Goal: Transaction & Acquisition: Book appointment/travel/reservation

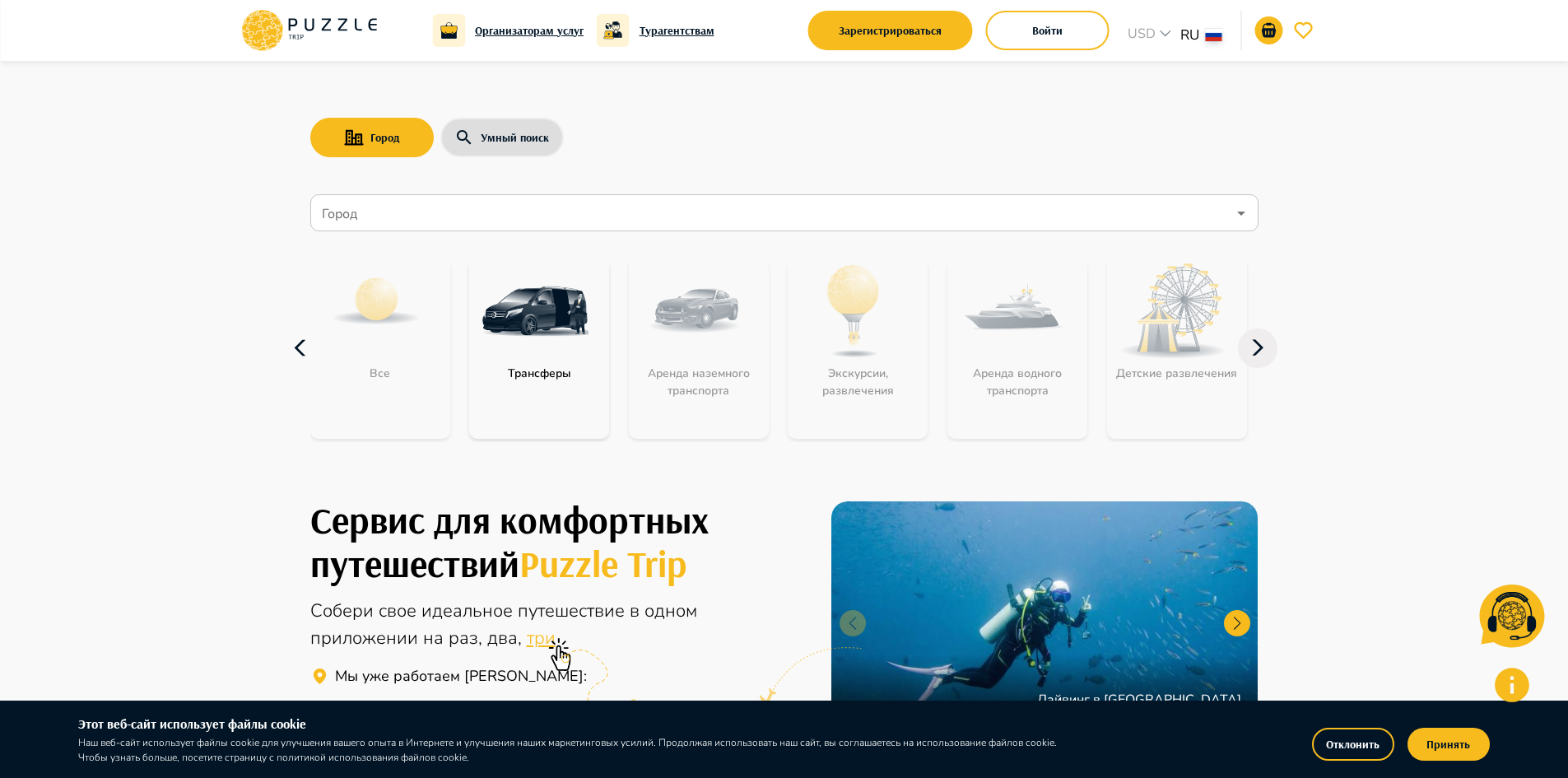
click at [305, 349] on icon "button" at bounding box center [301, 349] width 40 height 40
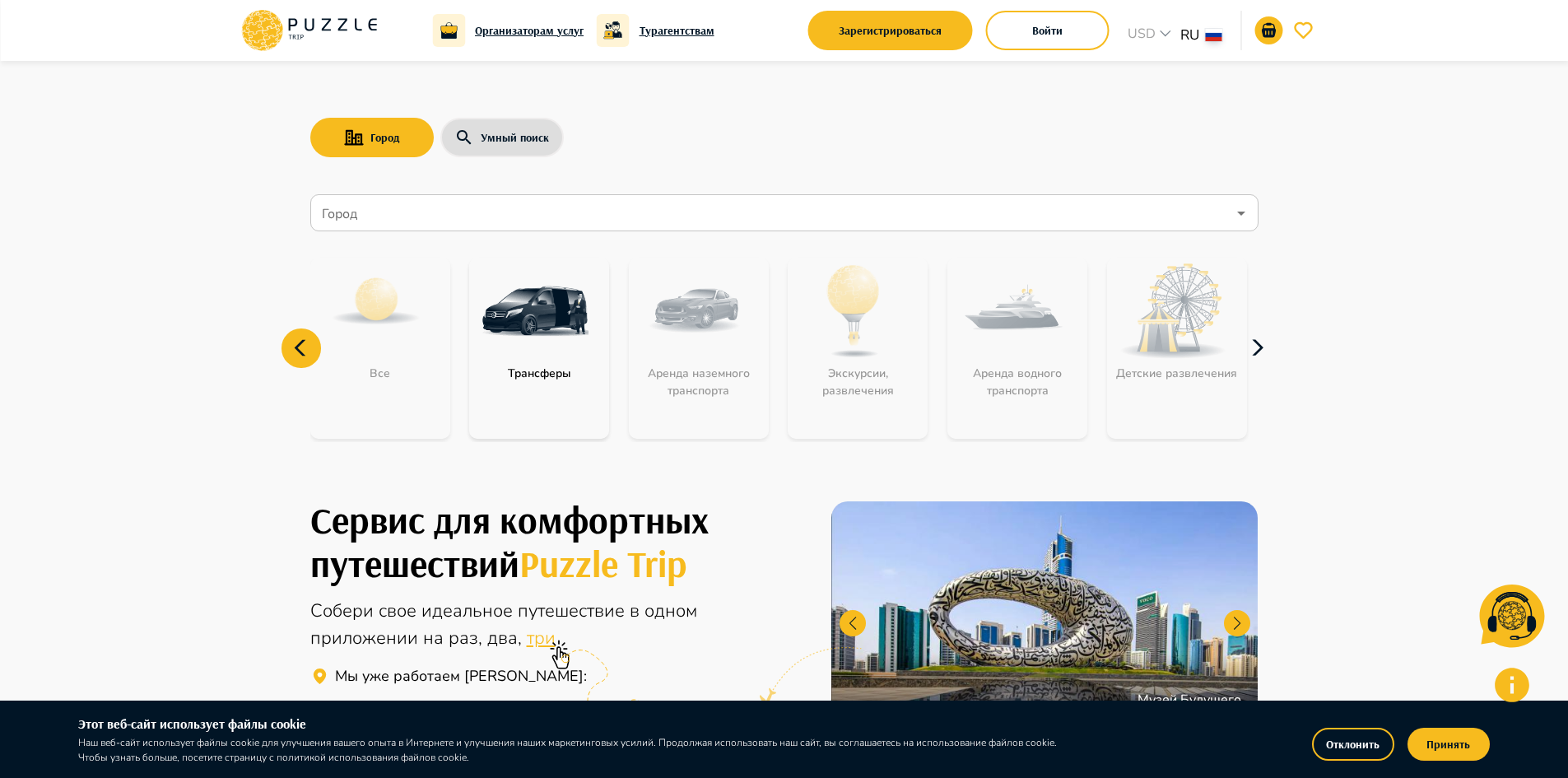
click at [1265, 349] on icon "button" at bounding box center [1258, 349] width 40 height 40
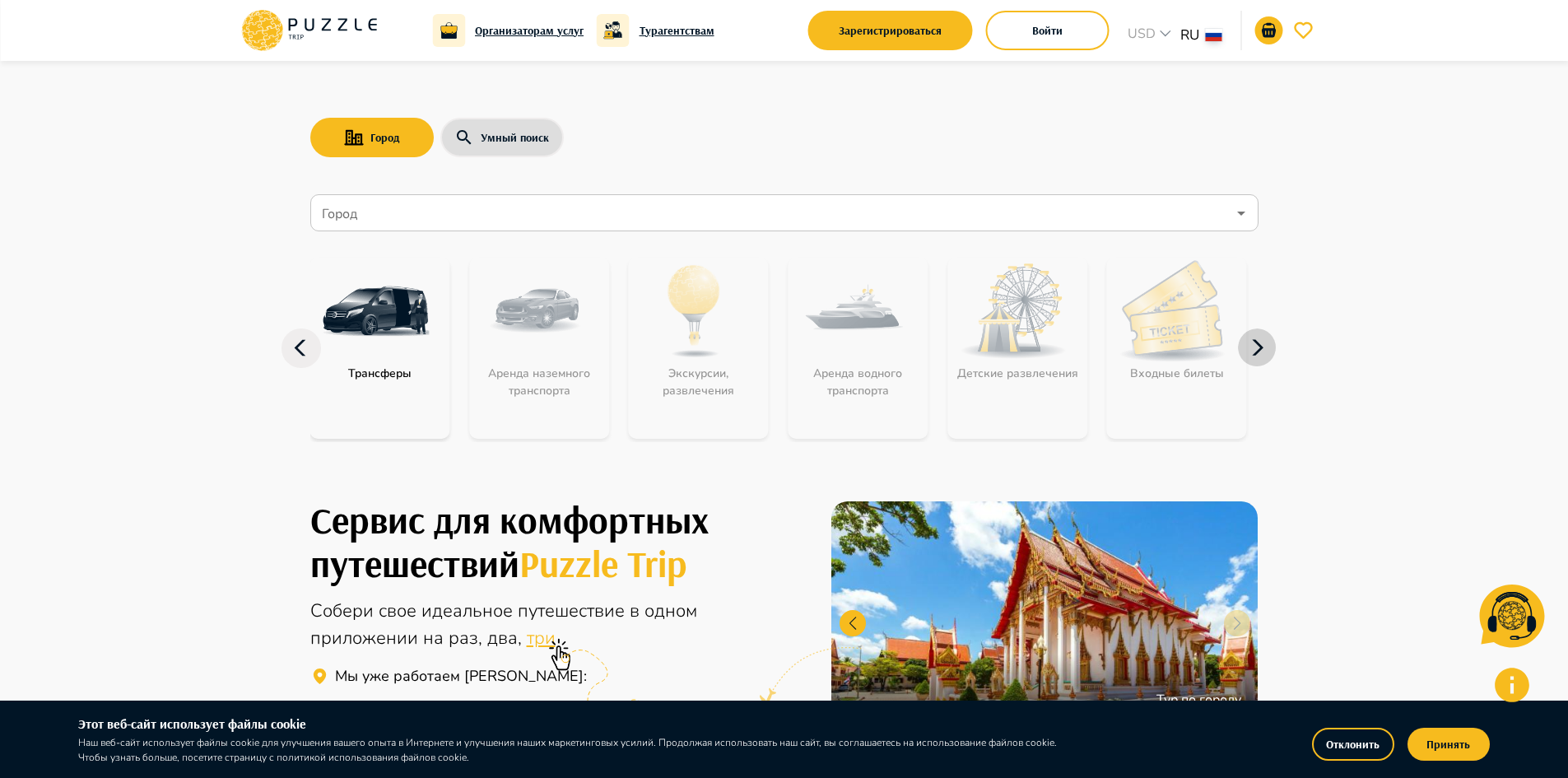
click at [1265, 349] on icon "button" at bounding box center [1258, 349] width 40 height 40
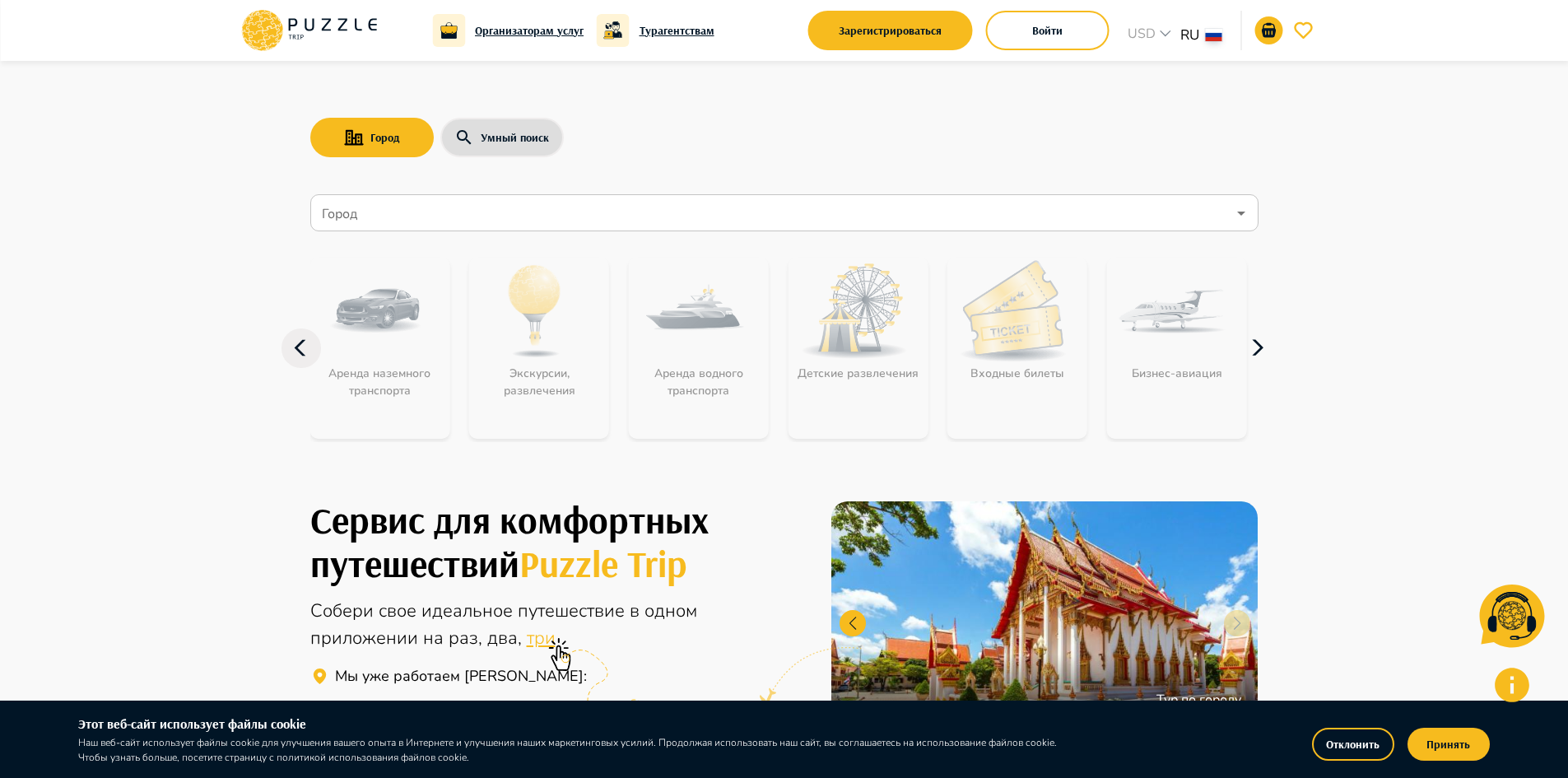
click at [1265, 349] on icon "button" at bounding box center [1258, 349] width 40 height 40
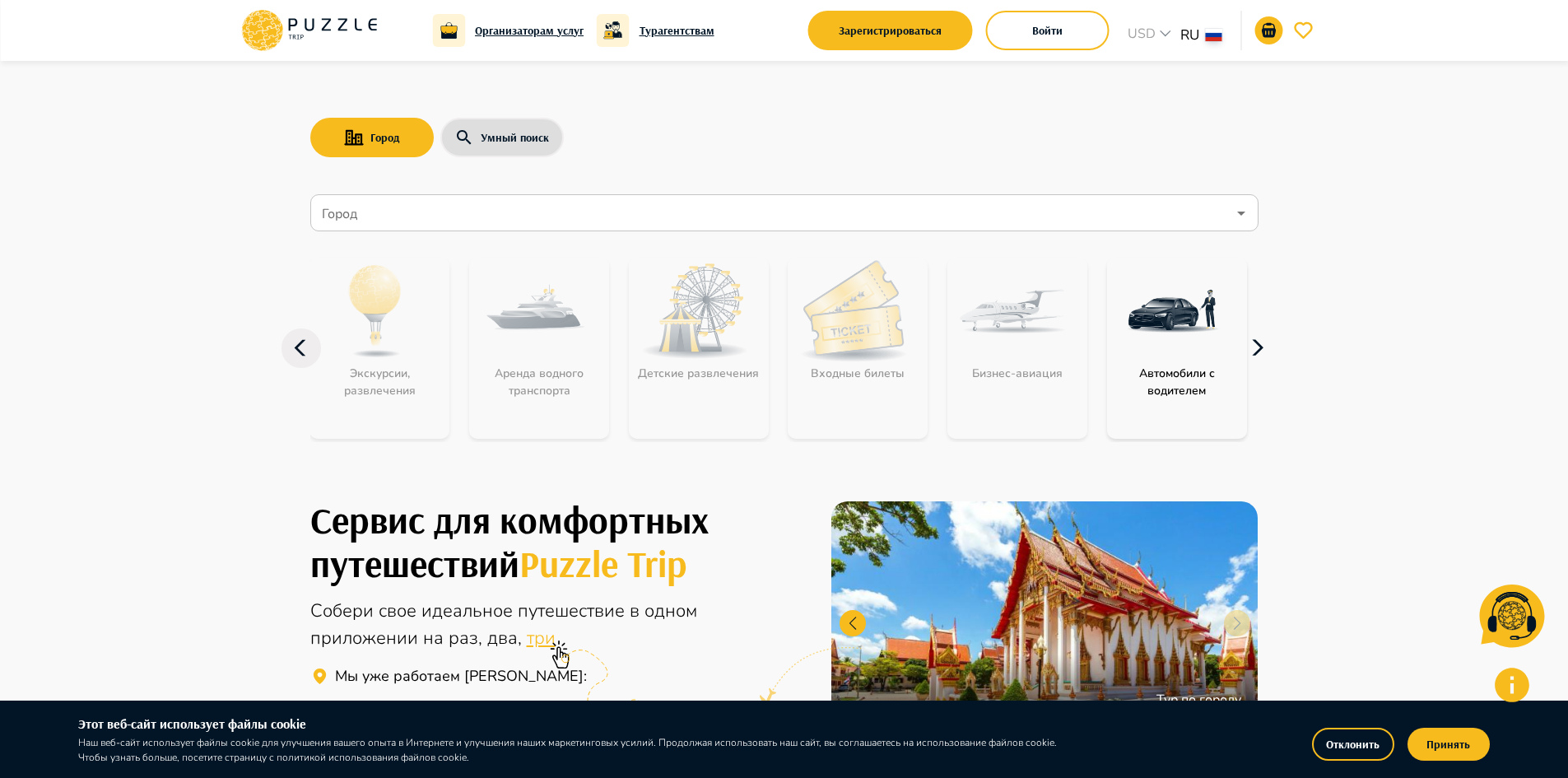
click at [1265, 349] on icon "button" at bounding box center [1258, 349] width 40 height 40
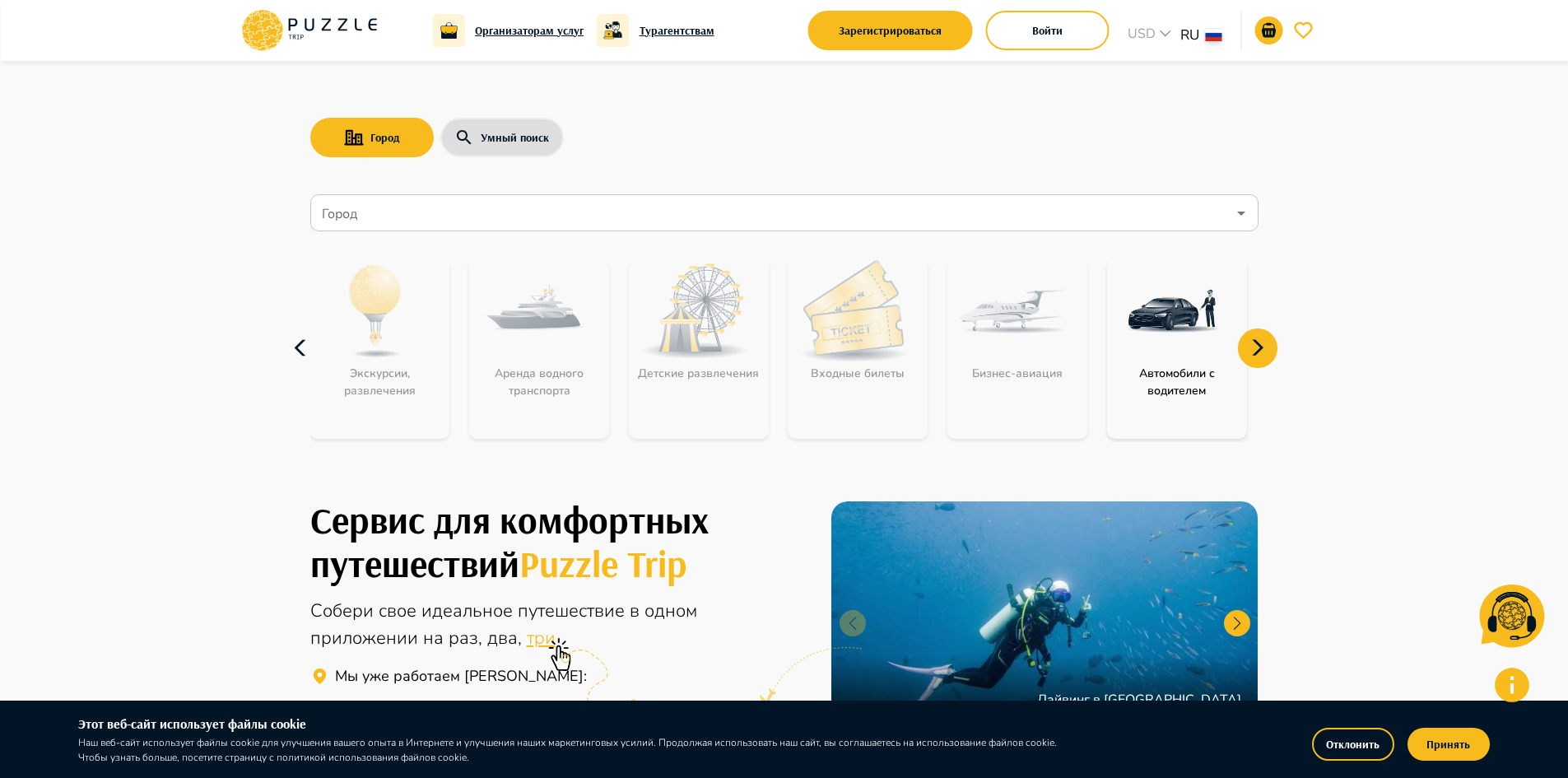
click at [301, 344] on icon "button" at bounding box center [301, 349] width 40 height 40
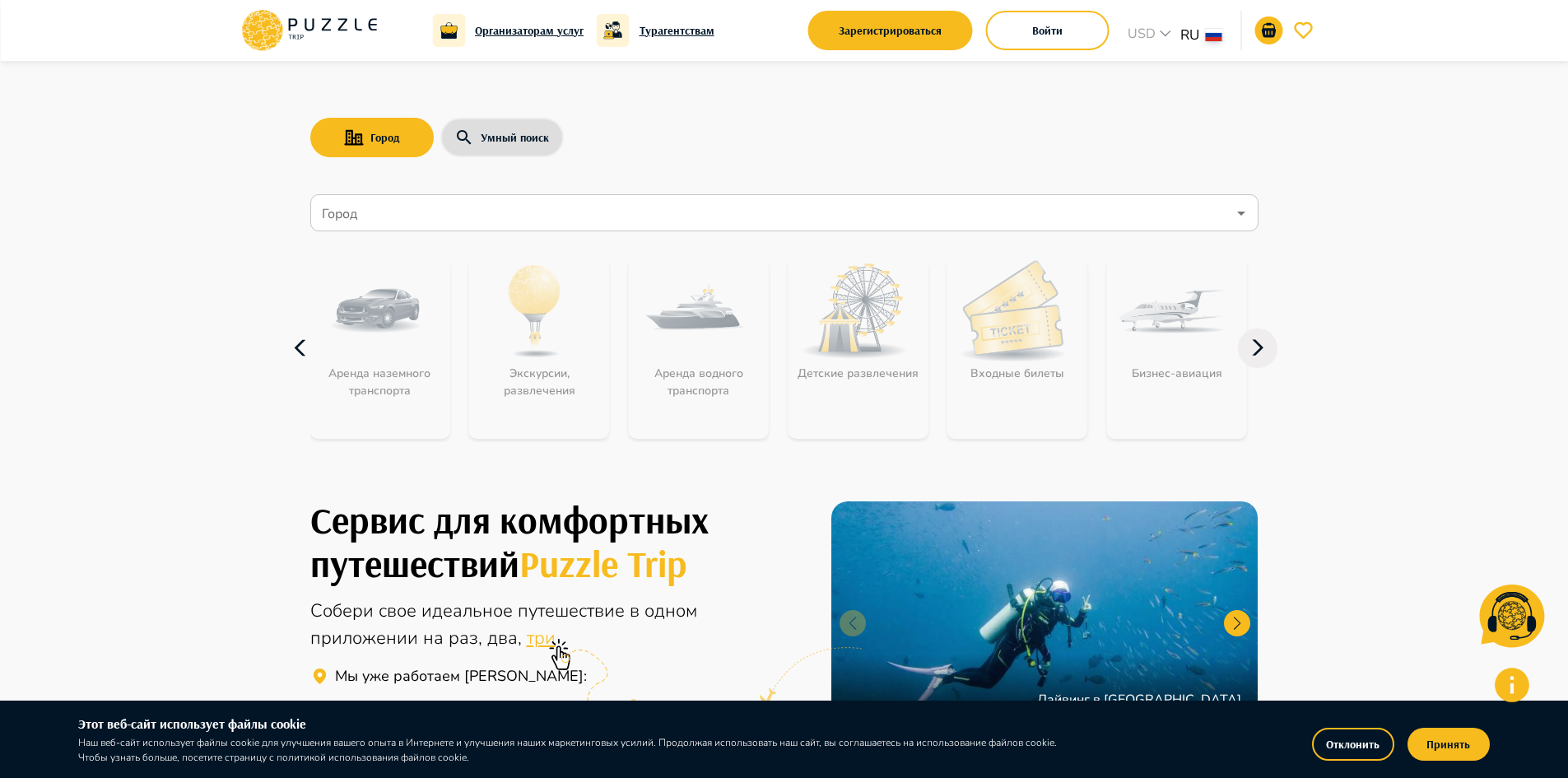
click at [301, 344] on icon "button" at bounding box center [301, 349] width 40 height 40
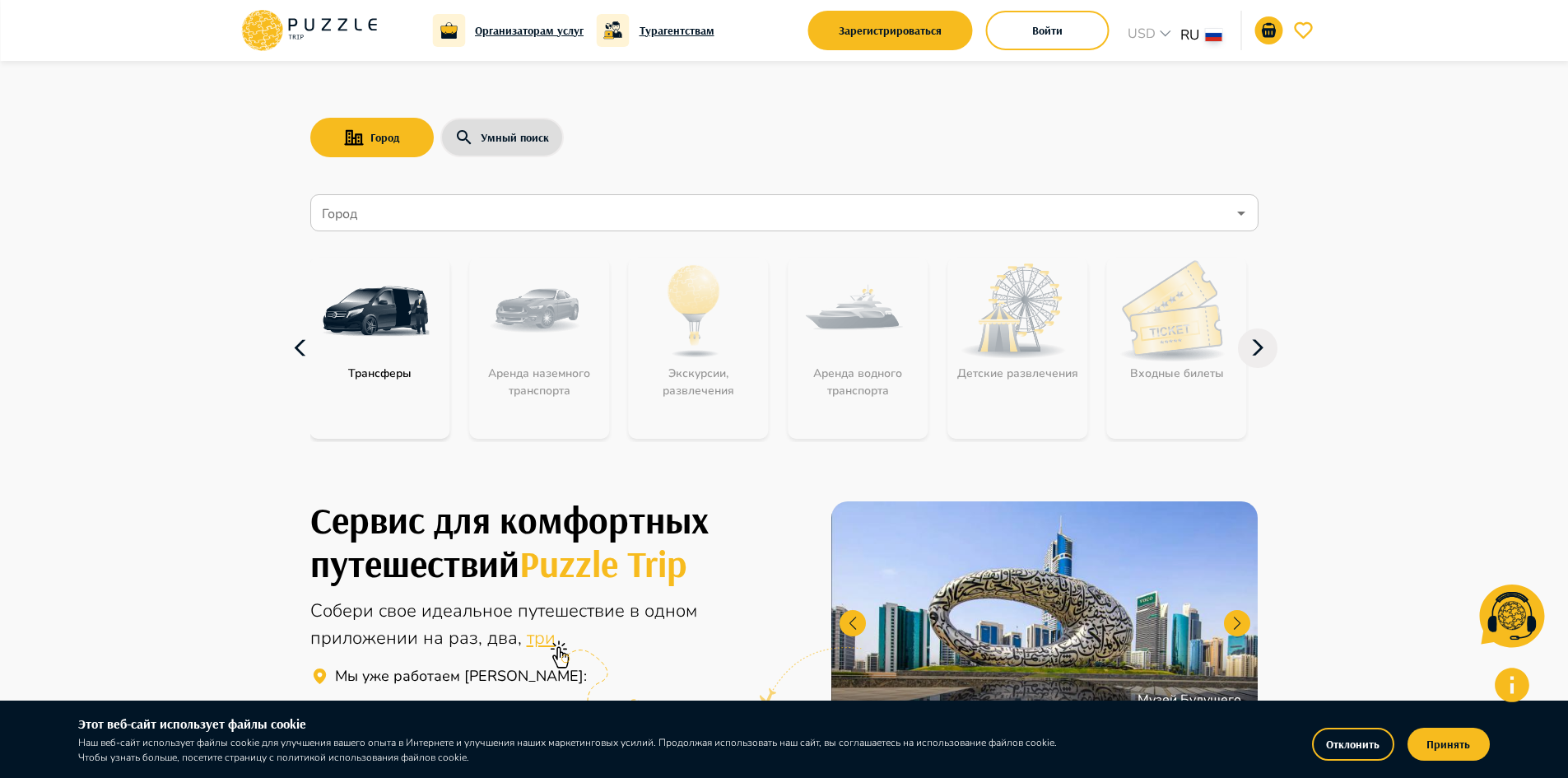
click at [301, 344] on icon "button" at bounding box center [301, 349] width 40 height 40
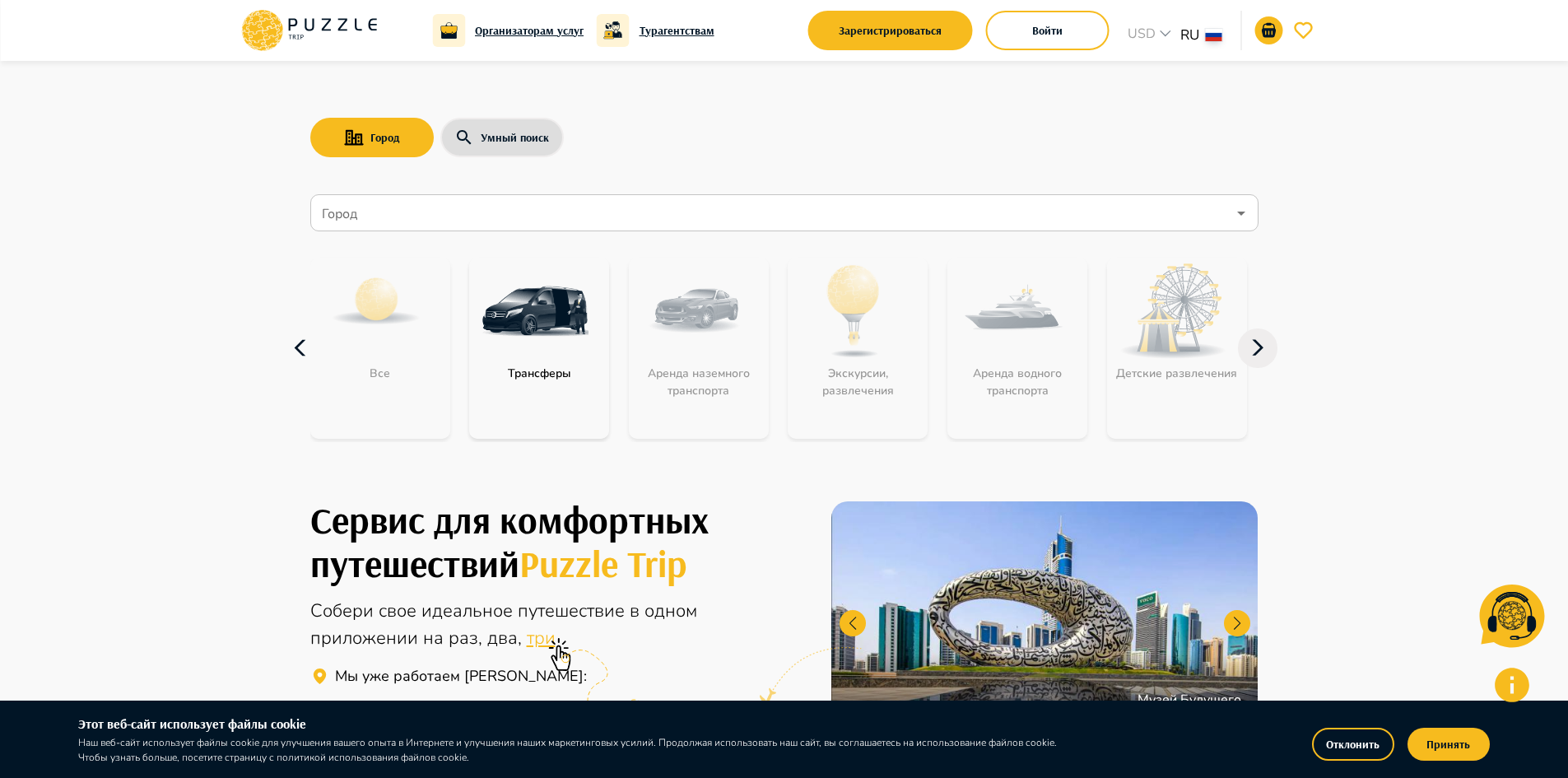
click at [301, 344] on icon "button" at bounding box center [301, 349] width 40 height 40
click at [559, 346] on img "category-get_transfer" at bounding box center [535, 311] width 107 height 107
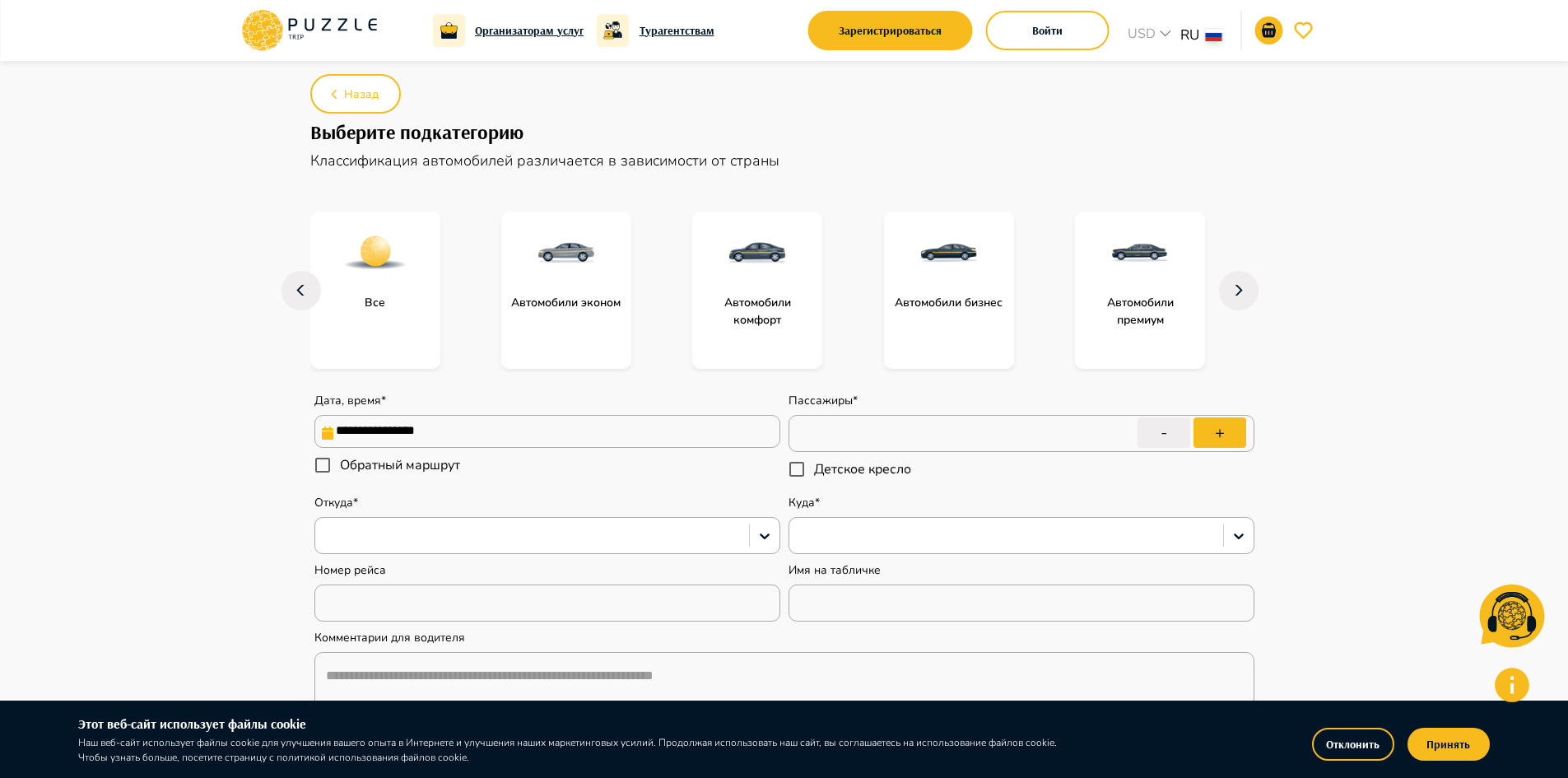
type textarea "*"
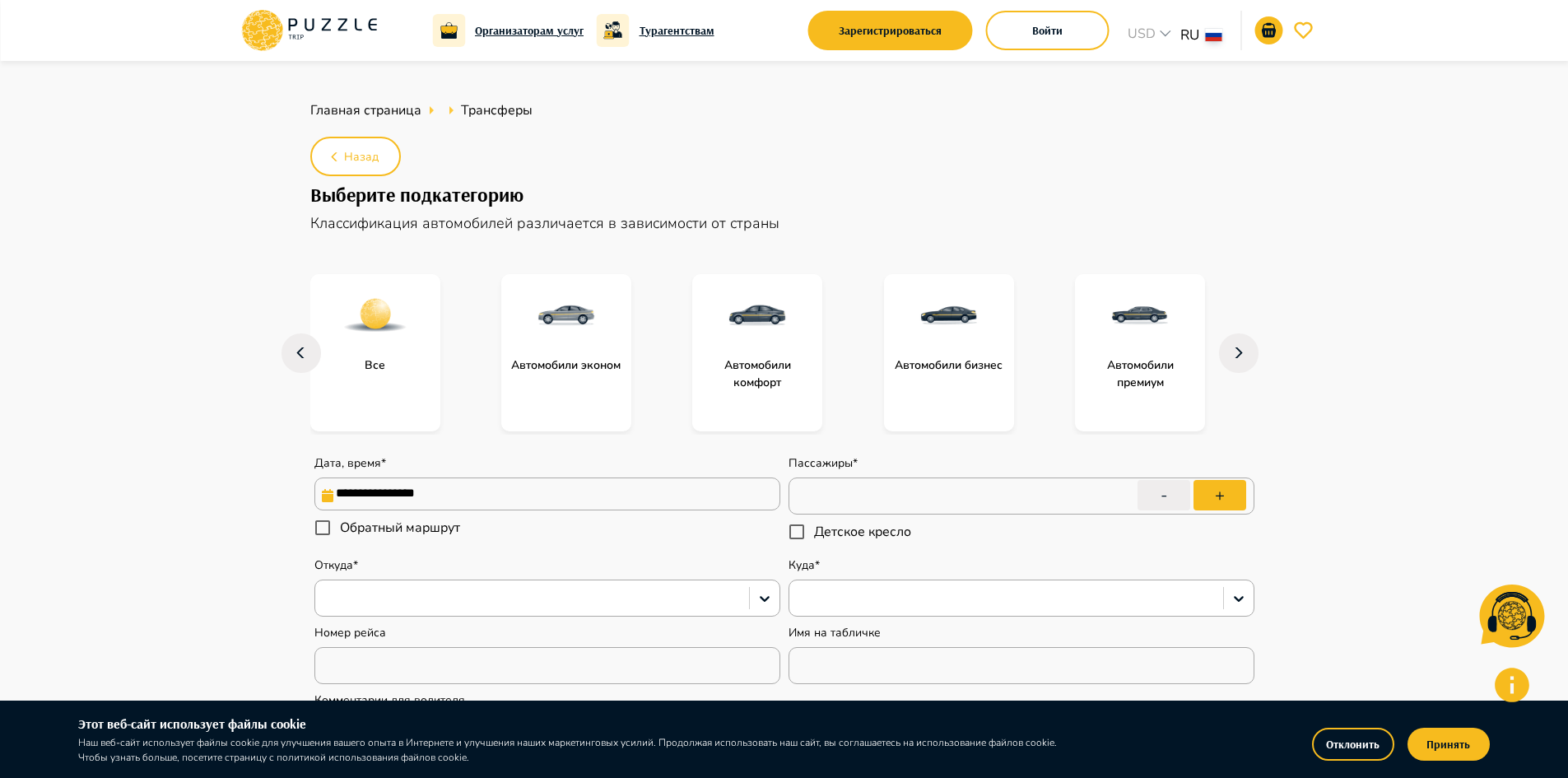
scroll to position [83, 0]
